Goal: Task Accomplishment & Management: Manage account settings

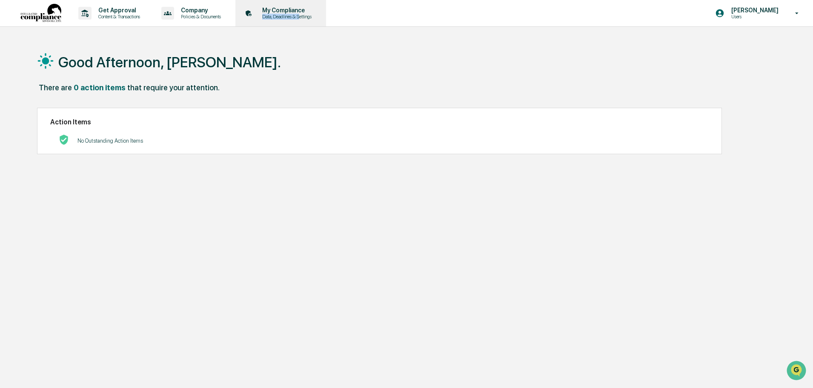
click at [305, 14] on div "My Compliance Data, Deadlines & Settings" at bounding box center [285, 13] width 60 height 13
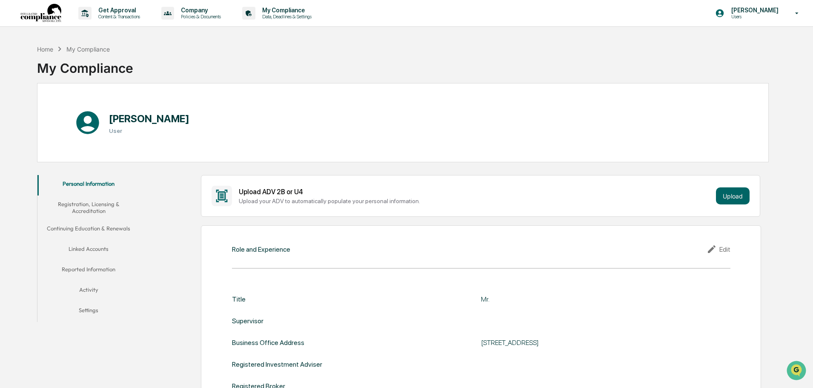
click at [504, 111] on div "[PERSON_NAME] User" at bounding box center [403, 122] width 732 height 79
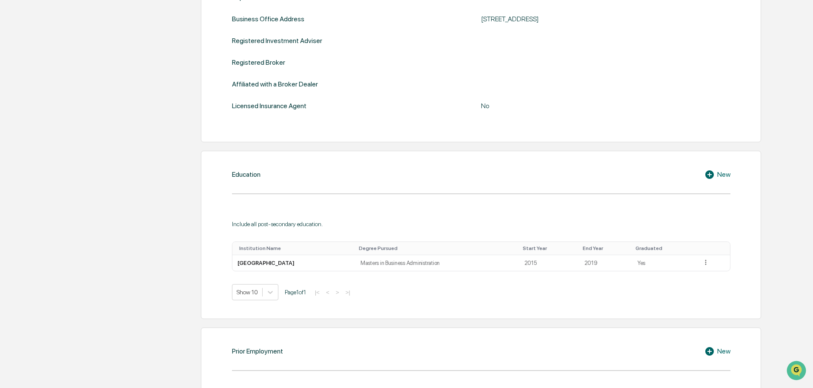
scroll to position [298, 0]
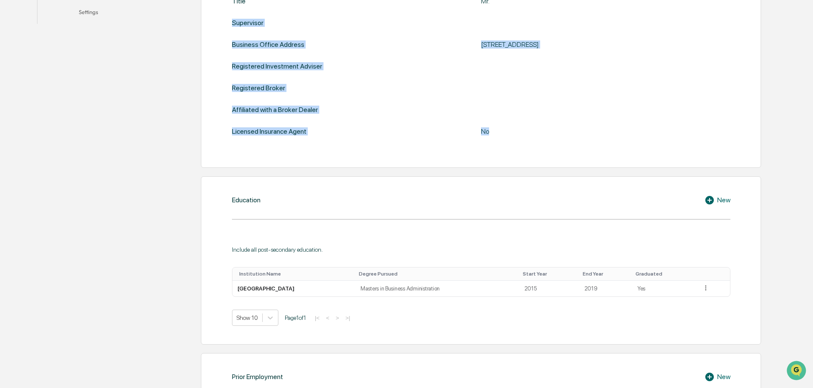
drag, startPoint x: 501, startPoint y: 111, endPoint x: 534, endPoint y: 122, distance: 34.5
click at [534, 122] on div "Role and Experience Edit Title Mr. Supervisor Business Office Address [STREET_A…" at bounding box center [481, 47] width 560 height 240
click at [534, 122] on div "Title Mr. Supervisor Business Office Address [STREET_ADDRESS] Registered Invest…" at bounding box center [481, 66] width 498 height 138
drag, startPoint x: 237, startPoint y: 39, endPoint x: 217, endPoint y: 29, distance: 22.7
click at [217, 29] on div "Role and Experience Edit Title Mr. Supervisor Business Office Address [STREET_A…" at bounding box center [481, 47] width 560 height 240
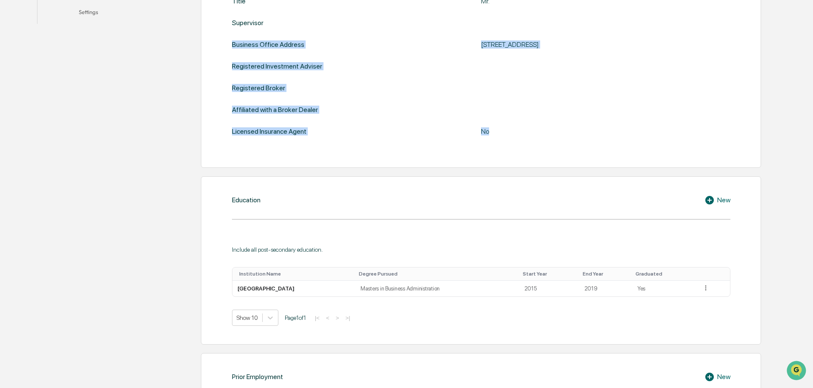
click at [217, 29] on div "Role and Experience Edit Title Mr. Supervisor Business Office Address [STREET_A…" at bounding box center [481, 47] width 560 height 240
drag, startPoint x: 231, startPoint y: 18, endPoint x: 554, endPoint y: 131, distance: 342.7
click at [553, 131] on div "Role and Experience Edit Title Mr. Supervisor Business Office Address [STREET_A…" at bounding box center [481, 47] width 560 height 240
click at [555, 131] on div "No" at bounding box center [587, 131] width 213 height 8
drag, startPoint x: 221, startPoint y: 33, endPoint x: 220, endPoint y: 17, distance: 16.2
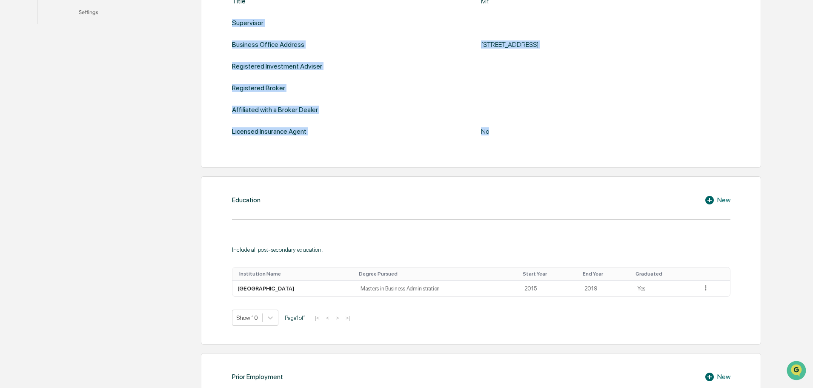
click at [220, 17] on div "Role and Experience Edit Title Mr. Supervisor Business Office Address [STREET_A…" at bounding box center [481, 47] width 560 height 240
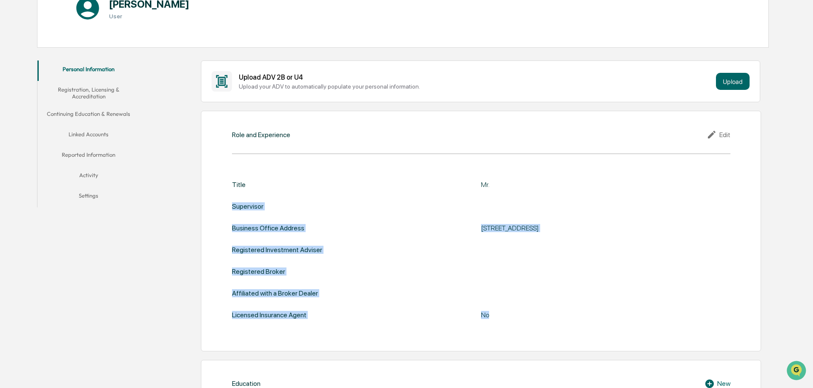
scroll to position [85, 0]
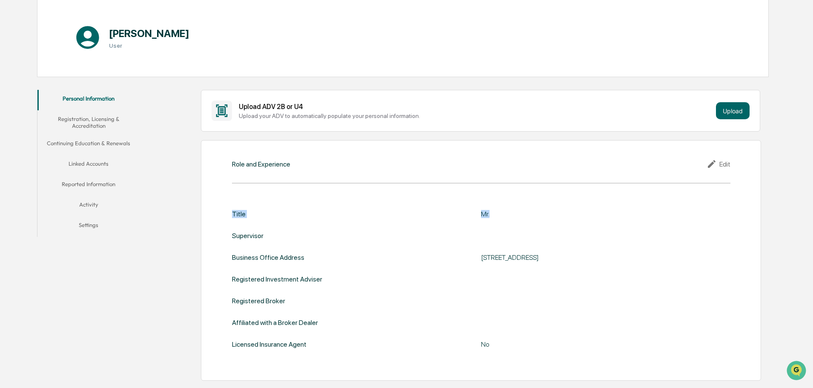
drag, startPoint x: 557, startPoint y: 204, endPoint x: 539, endPoint y: 182, distance: 28.7
click at [539, 182] on div "Role and Experience Edit Title Mr. Supervisor Business Office Address [STREET_A…" at bounding box center [481, 260] width 560 height 240
drag, startPoint x: 549, startPoint y: 202, endPoint x: 554, endPoint y: 211, distance: 10.7
click at [553, 209] on div "Role and Experience Edit Title Mr. Supervisor Business Office Address [STREET_A…" at bounding box center [481, 260] width 560 height 240
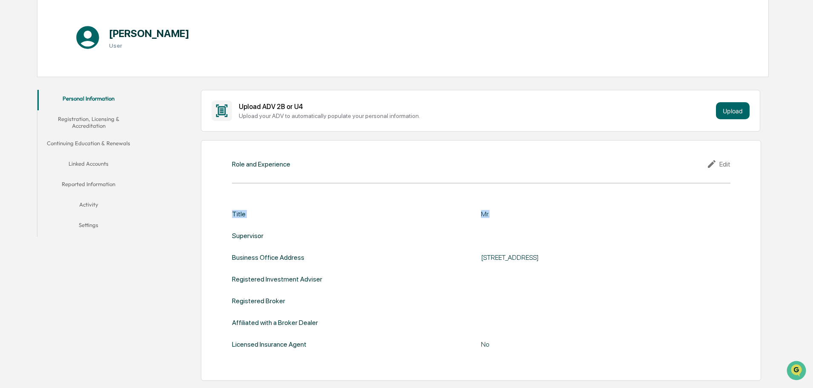
click at [554, 211] on div "Mr." at bounding box center [587, 214] width 213 height 8
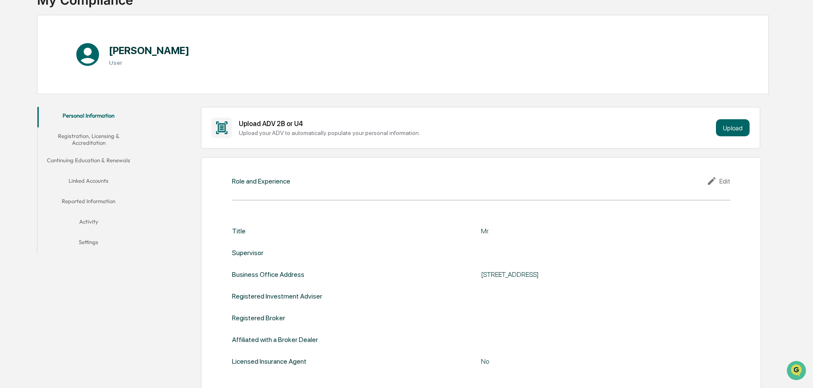
scroll to position [0, 0]
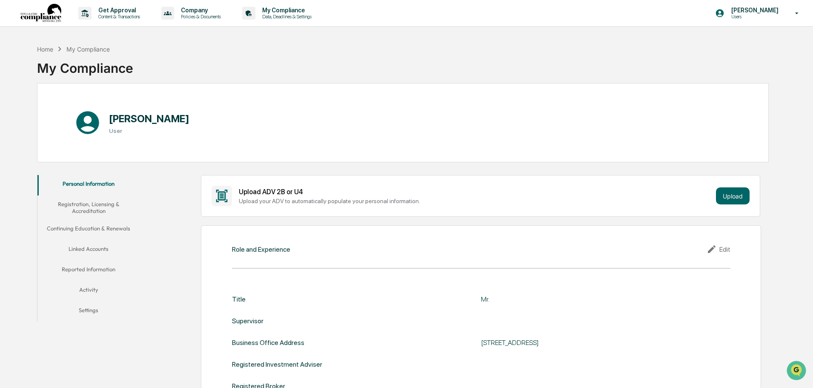
click at [92, 254] on button "Linked Accounts" at bounding box center [88, 250] width 102 height 20
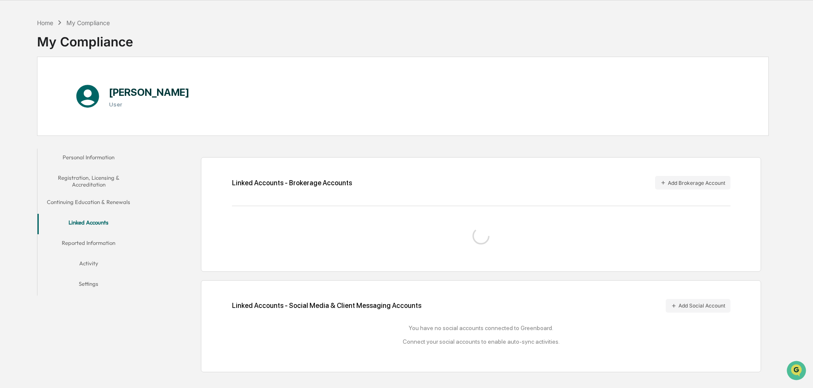
scroll to position [40, 0]
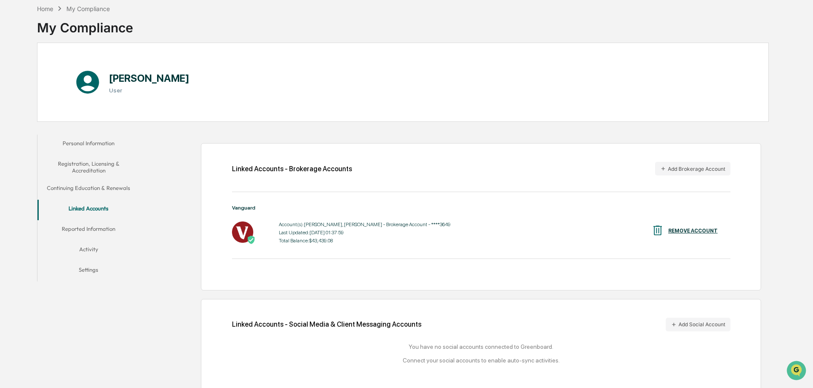
click at [113, 192] on button "Continuing Education & Renewals" at bounding box center [88, 189] width 102 height 20
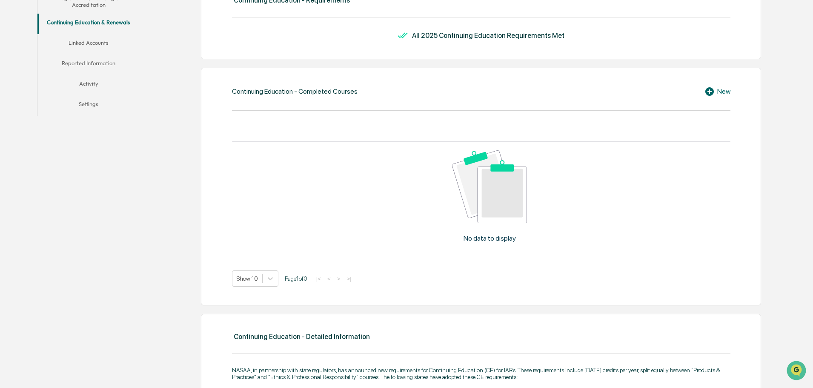
scroll to position [97, 0]
